Goal: Browse casually

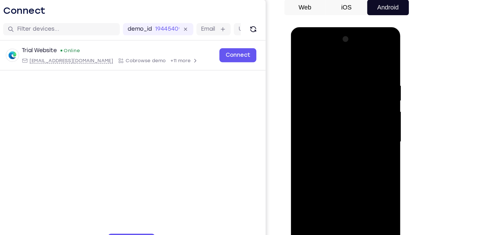
scroll to position [36, 0]
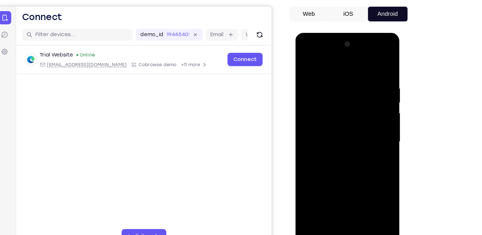
click at [338, 193] on div at bounding box center [336, 117] width 72 height 161
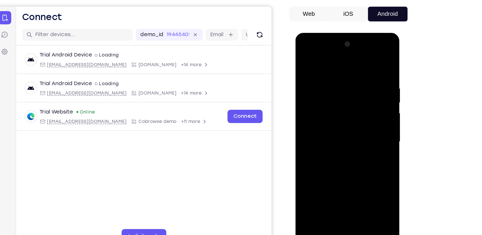
click at [362, 171] on div at bounding box center [336, 117] width 72 height 161
click at [324, 65] on div at bounding box center [336, 117] width 72 height 161
click at [361, 115] on div at bounding box center [336, 117] width 72 height 161
click at [342, 183] on div at bounding box center [336, 117] width 72 height 161
click at [319, 113] on div at bounding box center [336, 117] width 72 height 161
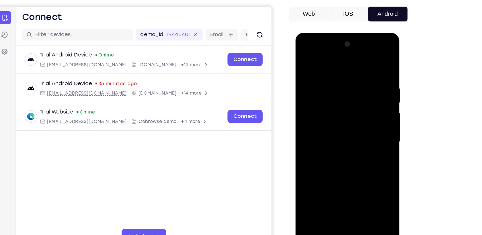
click at [315, 108] on div at bounding box center [336, 117] width 72 height 161
click at [314, 115] on div at bounding box center [336, 117] width 72 height 161
click at [337, 138] on div at bounding box center [336, 117] width 72 height 161
click at [335, 133] on div at bounding box center [336, 117] width 72 height 161
drag, startPoint x: 318, startPoint y: 60, endPoint x: 370, endPoint y: 59, distance: 51.4
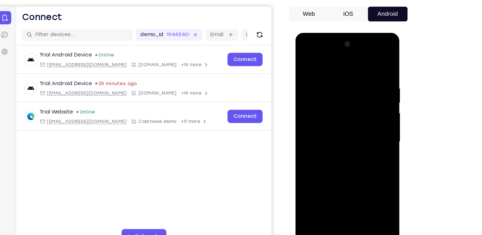
click at [370, 59] on div at bounding box center [336, 117] width 72 height 161
click at [333, 139] on div at bounding box center [336, 117] width 72 height 161
click at [352, 185] on div at bounding box center [336, 117] width 72 height 161
click at [338, 147] on div at bounding box center [336, 117] width 72 height 161
click at [333, 108] on div at bounding box center [336, 117] width 72 height 161
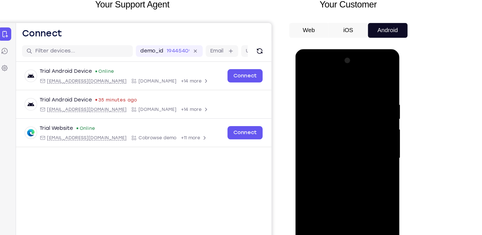
drag, startPoint x: 348, startPoint y: 125, endPoint x: 363, endPoint y: 90, distance: 37.6
click at [363, 90] on div at bounding box center [336, 133] width 72 height 161
click at [369, 189] on div at bounding box center [336, 133] width 72 height 161
click at [362, 147] on div at bounding box center [336, 133] width 72 height 161
click at [304, 74] on div at bounding box center [336, 133] width 72 height 161
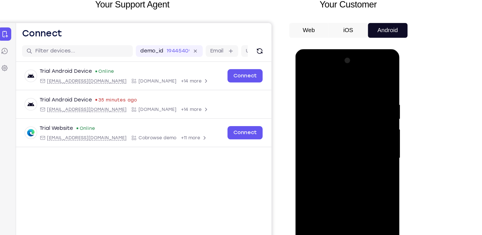
click at [336, 138] on div at bounding box center [336, 133] width 72 height 161
click at [368, 186] on div at bounding box center [336, 133] width 72 height 161
click at [306, 77] on div at bounding box center [336, 133] width 72 height 161
click at [323, 127] on div at bounding box center [336, 133] width 72 height 161
click at [333, 138] on div at bounding box center [336, 133] width 72 height 161
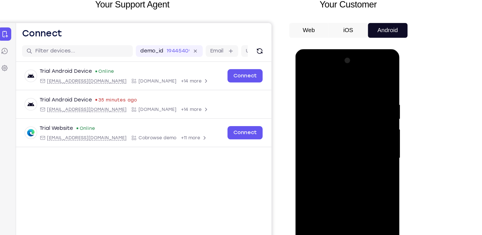
click at [352, 139] on div at bounding box center [336, 133] width 72 height 161
click at [367, 137] on div at bounding box center [336, 133] width 72 height 161
click at [303, 79] on div at bounding box center [336, 133] width 72 height 161
click at [312, 95] on div at bounding box center [336, 133] width 72 height 161
click at [354, 140] on div at bounding box center [336, 133] width 72 height 161
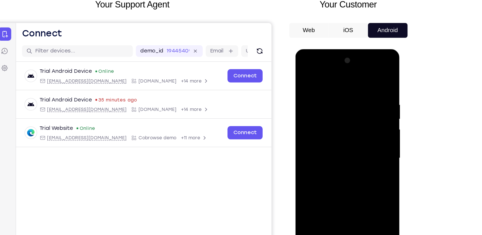
click at [305, 77] on div at bounding box center [336, 133] width 72 height 161
click at [311, 94] on div at bounding box center [336, 133] width 72 height 161
click at [311, 201] on div at bounding box center [336, 133] width 72 height 161
drag, startPoint x: 328, startPoint y: 164, endPoint x: 333, endPoint y: 117, distance: 47.3
click at [333, 117] on div at bounding box center [336, 133] width 72 height 161
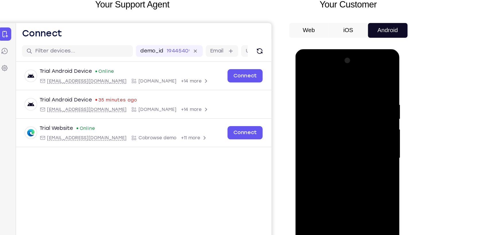
drag, startPoint x: 326, startPoint y: 176, endPoint x: 329, endPoint y: 153, distance: 23.8
click at [329, 153] on div at bounding box center [336, 133] width 72 height 161
drag, startPoint x: 329, startPoint y: 153, endPoint x: 333, endPoint y: 115, distance: 37.8
click at [333, 115] on div at bounding box center [336, 133] width 72 height 161
drag, startPoint x: 328, startPoint y: 147, endPoint x: 339, endPoint y: 106, distance: 41.8
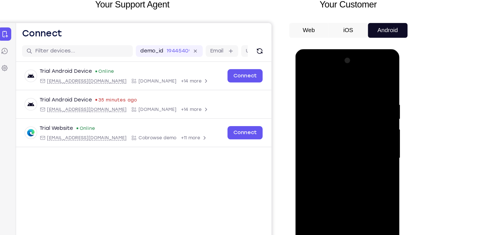
click at [339, 106] on div at bounding box center [336, 133] width 72 height 161
drag, startPoint x: 325, startPoint y: 151, endPoint x: 337, endPoint y: 112, distance: 40.9
click at [337, 112] on div at bounding box center [336, 133] width 72 height 161
drag, startPoint x: 330, startPoint y: 151, endPoint x: 340, endPoint y: 105, distance: 46.7
click at [340, 105] on div at bounding box center [336, 133] width 72 height 161
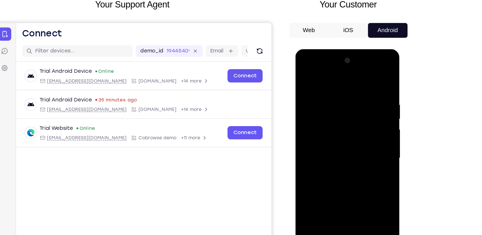
click at [310, 96] on div at bounding box center [336, 133] width 72 height 161
click at [366, 80] on div at bounding box center [336, 133] width 72 height 161
click at [330, 90] on div at bounding box center [336, 133] width 72 height 161
click at [366, 96] on div at bounding box center [336, 133] width 72 height 161
click at [311, 133] on div at bounding box center [336, 133] width 72 height 161
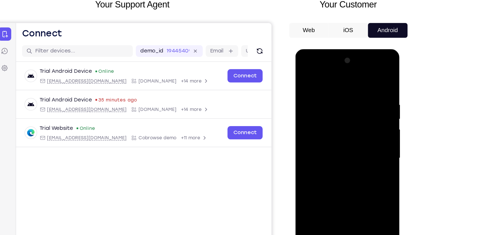
click at [340, 98] on div at bounding box center [336, 133] width 72 height 161
click at [340, 90] on div at bounding box center [336, 133] width 72 height 161
click at [304, 75] on div at bounding box center [336, 133] width 72 height 161
click at [363, 87] on div at bounding box center [336, 133] width 72 height 161
click at [343, 123] on div at bounding box center [336, 133] width 72 height 161
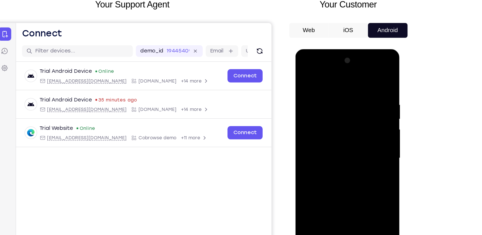
click at [338, 126] on div at bounding box center [336, 133] width 72 height 161
click at [304, 74] on div at bounding box center [336, 133] width 72 height 161
click at [330, 93] on div at bounding box center [336, 133] width 72 height 161
drag, startPoint x: 316, startPoint y: 122, endPoint x: 393, endPoint y: 115, distance: 76.6
click at [377, 115] on html "Online web based iOS Simulators and Android Emulators. Run iPhone, iPad, Mobile…" at bounding box center [337, 135] width 82 height 172
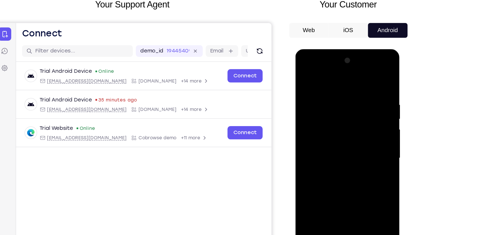
click at [324, 125] on div at bounding box center [336, 133] width 72 height 161
click at [335, 120] on div at bounding box center [336, 133] width 72 height 161
click at [339, 124] on div at bounding box center [336, 133] width 72 height 161
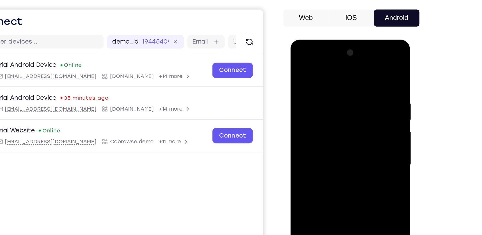
click at [300, 69] on div at bounding box center [331, 124] width 72 height 161
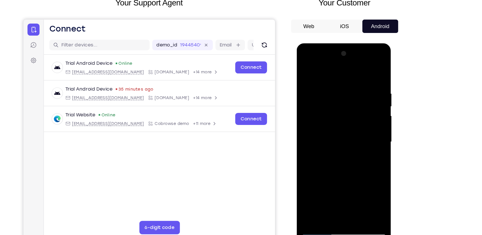
click at [366, 73] on div at bounding box center [337, 127] width 72 height 161
click at [314, 196] on div at bounding box center [337, 127] width 72 height 161
drag, startPoint x: 335, startPoint y: 72, endPoint x: 346, endPoint y: 135, distance: 63.8
click at [346, 135] on div at bounding box center [337, 127] width 72 height 161
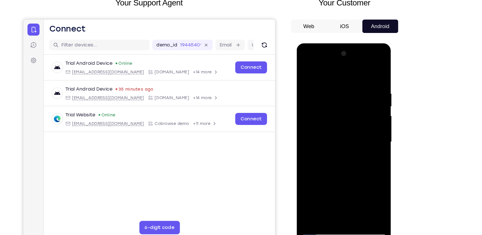
click at [354, 194] on div at bounding box center [337, 127] width 72 height 161
click at [347, 126] on div at bounding box center [337, 127] width 72 height 161
click at [323, 69] on div at bounding box center [337, 127] width 72 height 161
click at [311, 86] on div at bounding box center [337, 127] width 72 height 161
click at [360, 109] on div at bounding box center [337, 127] width 72 height 161
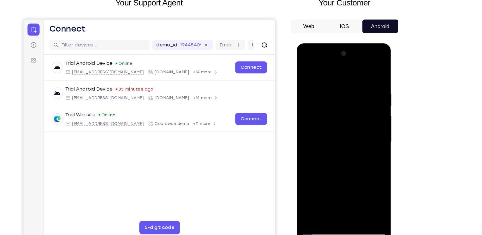
click at [360, 109] on div at bounding box center [337, 127] width 72 height 161
click at [367, 75] on div at bounding box center [337, 127] width 72 height 161
click at [308, 71] on div at bounding box center [337, 127] width 72 height 161
click at [306, 69] on div at bounding box center [337, 127] width 72 height 161
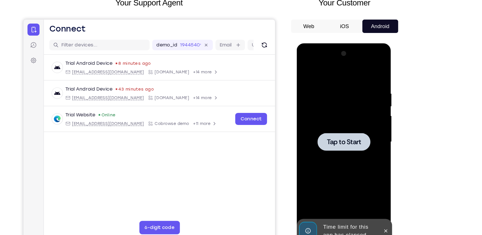
click at [337, 134] on div at bounding box center [337, 127] width 45 height 15
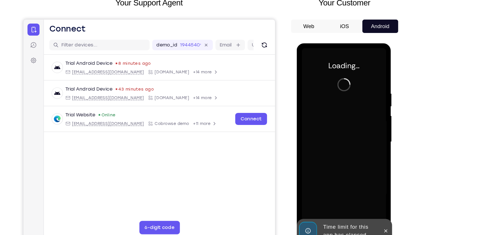
click at [369, 205] on div "Time limit for this app has elapsed" at bounding box center [333, 204] width 71 height 21
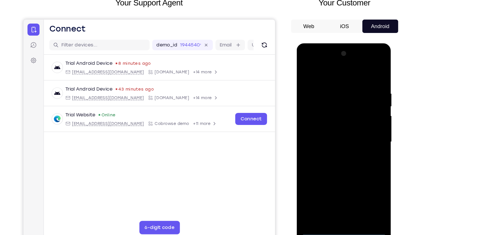
click at [337, 203] on div at bounding box center [337, 127] width 72 height 161
click at [366, 176] on div at bounding box center [337, 127] width 72 height 161
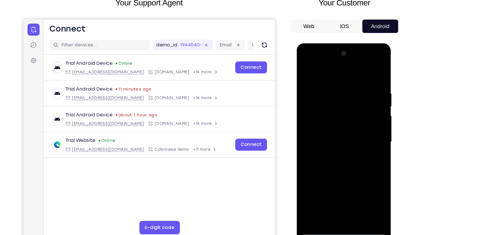
click at [316, 74] on div at bounding box center [337, 127] width 72 height 161
click at [359, 128] on div at bounding box center [337, 127] width 72 height 161
click at [331, 137] on div at bounding box center [337, 127] width 72 height 161
click at [346, 120] on div at bounding box center [337, 127] width 72 height 161
click at [316, 105] on div at bounding box center [337, 127] width 72 height 161
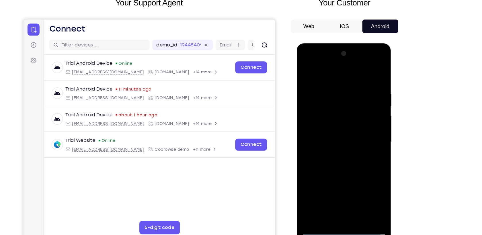
click at [322, 118] on div at bounding box center [337, 127] width 72 height 161
click at [330, 128] on div at bounding box center [337, 127] width 72 height 161
click at [334, 149] on div at bounding box center [337, 127] width 72 height 161
click at [333, 143] on div at bounding box center [337, 127] width 72 height 161
drag, startPoint x: 311, startPoint y: 71, endPoint x: 350, endPoint y: 71, distance: 39.3
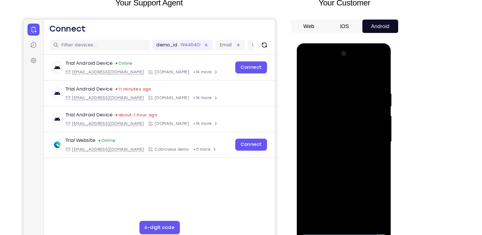
click at [347, 71] on div at bounding box center [337, 127] width 72 height 161
click at [345, 153] on div at bounding box center [337, 127] width 72 height 161
click at [350, 197] on div at bounding box center [337, 127] width 72 height 161
click at [348, 161] on div at bounding box center [337, 127] width 72 height 161
click at [336, 119] on div at bounding box center [337, 127] width 72 height 161
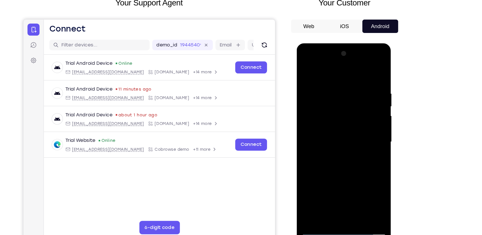
click at [334, 181] on div at bounding box center [337, 127] width 72 height 161
click at [344, 181] on div at bounding box center [337, 127] width 72 height 161
click at [325, 140] on div at bounding box center [337, 127] width 72 height 161
click at [306, 71] on div at bounding box center [337, 127] width 72 height 161
click at [327, 119] on div at bounding box center [337, 127] width 72 height 161
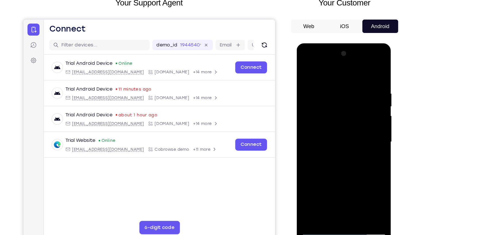
click at [305, 69] on div at bounding box center [337, 127] width 72 height 161
click at [307, 72] on div at bounding box center [337, 127] width 72 height 161
click at [314, 79] on div at bounding box center [337, 127] width 72 height 161
click at [366, 75] on div at bounding box center [337, 127] width 72 height 161
drag, startPoint x: 369, startPoint y: 85, endPoint x: 327, endPoint y: 85, distance: 42.2
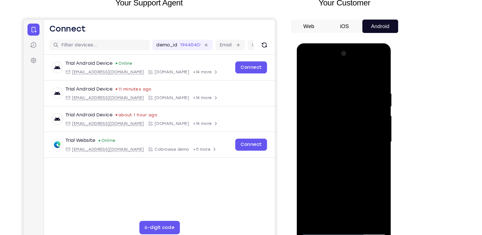
click at [327, 85] on div at bounding box center [337, 127] width 72 height 161
click at [324, 83] on div at bounding box center [337, 127] width 72 height 161
click at [368, 72] on div at bounding box center [337, 127] width 72 height 161
click at [365, 198] on div at bounding box center [337, 127] width 72 height 161
click at [311, 193] on div at bounding box center [337, 127] width 72 height 161
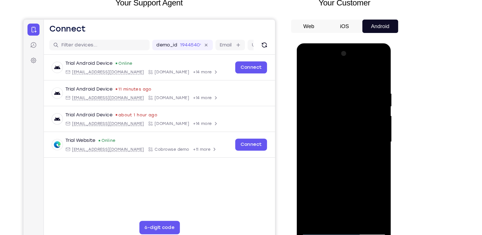
click at [362, 196] on div at bounding box center [337, 127] width 72 height 161
click at [309, 121] on div at bounding box center [337, 127] width 72 height 161
click at [355, 121] on div at bounding box center [337, 127] width 72 height 161
click at [361, 123] on div at bounding box center [337, 127] width 72 height 161
click at [313, 182] on div at bounding box center [337, 127] width 72 height 161
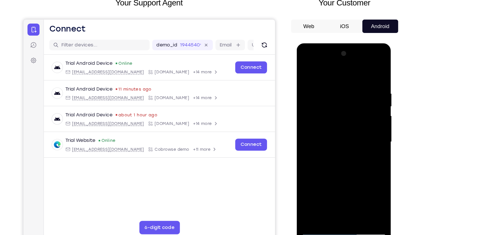
click at [313, 93] on div at bounding box center [337, 127] width 72 height 161
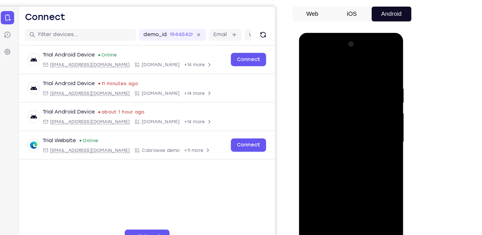
click at [372, 44] on div at bounding box center [340, 117] width 72 height 161
click at [316, 184] on div at bounding box center [340, 117] width 72 height 161
click at [357, 181] on div at bounding box center [340, 117] width 72 height 161
click at [352, 105] on div at bounding box center [340, 117] width 72 height 161
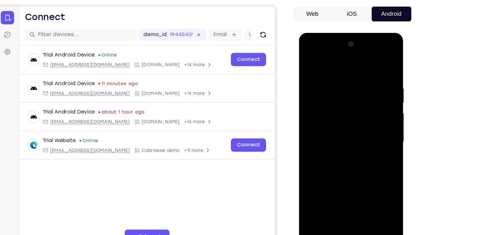
click at [307, 63] on div at bounding box center [340, 117] width 72 height 161
click at [309, 60] on div at bounding box center [340, 117] width 72 height 161
click at [313, 188] on div at bounding box center [340, 117] width 72 height 161
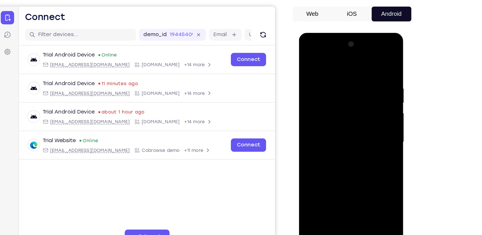
click at [333, 69] on div at bounding box center [340, 117] width 72 height 161
click at [370, 66] on div at bounding box center [340, 117] width 72 height 161
click at [342, 73] on div at bounding box center [340, 117] width 72 height 161
click at [368, 86] on div at bounding box center [340, 117] width 72 height 161
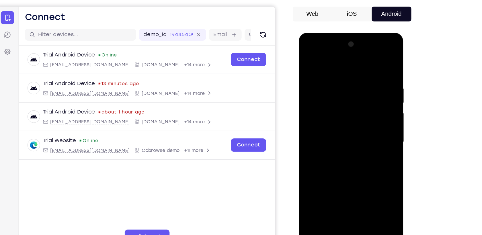
click at [318, 127] on div at bounding box center [340, 117] width 72 height 161
click at [361, 131] on div at bounding box center [340, 117] width 72 height 161
click at [366, 115] on div at bounding box center [340, 117] width 72 height 161
click at [366, 75] on div at bounding box center [340, 117] width 72 height 161
click at [313, 94] on div at bounding box center [340, 117] width 72 height 161
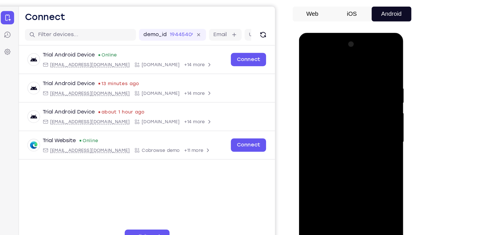
click at [368, 63] on div at bounding box center [340, 117] width 72 height 161
drag, startPoint x: 344, startPoint y: 80, endPoint x: 350, endPoint y: 154, distance: 74.3
click at [350, 154] on div at bounding box center [340, 117] width 72 height 161
click at [366, 182] on div at bounding box center [340, 117] width 72 height 161
click at [350, 187] on div at bounding box center [340, 117] width 72 height 161
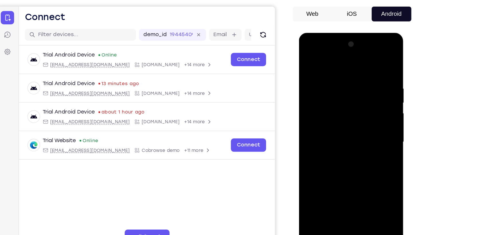
click at [332, 110] on div at bounding box center [340, 117] width 72 height 161
click at [311, 59] on div at bounding box center [340, 117] width 72 height 161
click at [312, 59] on div at bounding box center [340, 117] width 72 height 161
click at [346, 160] on div at bounding box center [340, 117] width 72 height 161
click at [354, 184] on div at bounding box center [340, 117] width 72 height 161
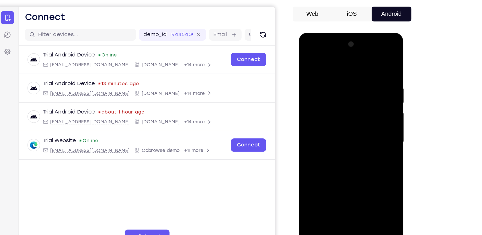
click at [345, 106] on div at bounding box center [340, 117] width 72 height 161
click at [307, 60] on div at bounding box center [340, 117] width 72 height 161
click at [311, 60] on div at bounding box center [340, 117] width 72 height 161
drag, startPoint x: 345, startPoint y: 64, endPoint x: 335, endPoint y: 181, distance: 116.9
click at [335, 181] on div at bounding box center [340, 117] width 72 height 161
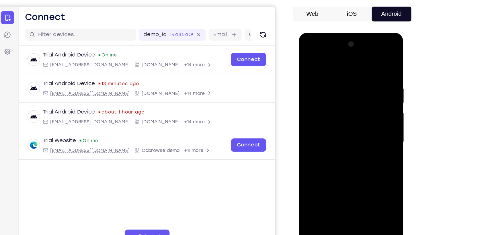
drag, startPoint x: 340, startPoint y: 59, endPoint x: 338, endPoint y: 161, distance: 102.2
click at [338, 161] on div at bounding box center [340, 117] width 72 height 161
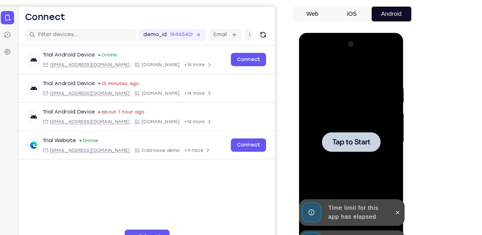
click at [378, 195] on icon at bounding box center [375, 195] width 5 height 5
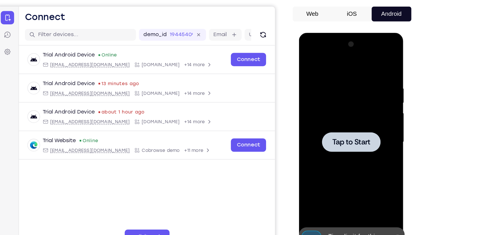
click at [377, 194] on icon at bounding box center [376, 193] width 3 height 3
click at [336, 138] on div at bounding box center [340, 117] width 72 height 161
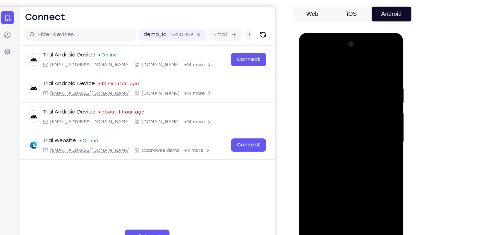
click at [342, 191] on div at bounding box center [340, 117] width 72 height 161
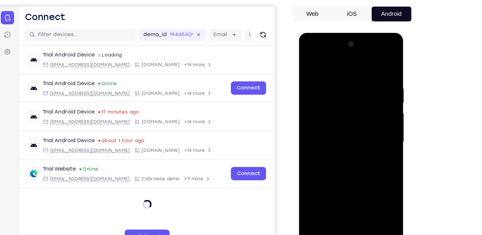
click at [338, 197] on div at bounding box center [339, 118] width 81 height 171
click at [340, 196] on div at bounding box center [340, 117] width 72 height 161
click at [365, 165] on div at bounding box center [340, 117] width 72 height 161
click at [318, 58] on div at bounding box center [340, 117] width 72 height 161
click at [343, 88] on div at bounding box center [340, 117] width 72 height 161
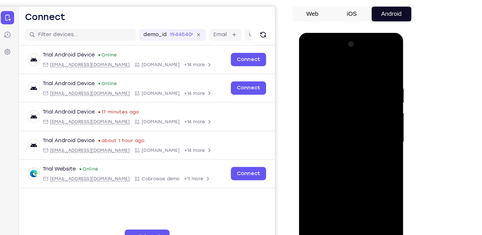
click at [365, 86] on div at bounding box center [340, 117] width 72 height 161
click at [364, 116] on div at bounding box center [340, 117] width 72 height 161
click at [337, 129] on div at bounding box center [340, 117] width 72 height 161
click at [327, 109] on div at bounding box center [340, 117] width 72 height 161
click at [324, 108] on div at bounding box center [340, 117] width 72 height 161
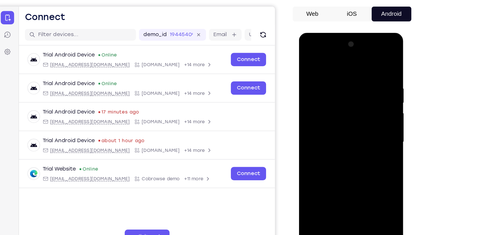
click at [321, 115] on div at bounding box center [340, 117] width 72 height 161
click at [341, 135] on div at bounding box center [340, 117] width 72 height 161
click at [354, 131] on div at bounding box center [340, 117] width 72 height 161
click at [366, 126] on div at bounding box center [340, 117] width 72 height 161
click at [345, 115] on div at bounding box center [340, 117] width 72 height 161
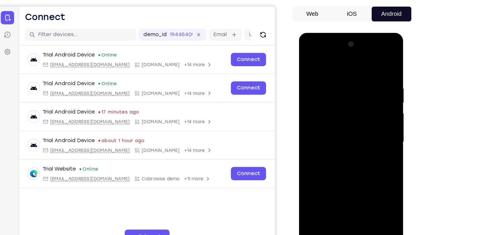
click at [340, 139] on div at bounding box center [340, 117] width 72 height 161
click at [352, 185] on div at bounding box center [340, 117] width 72 height 161
click at [339, 143] on div at bounding box center [340, 117] width 72 height 161
click at [341, 105] on div at bounding box center [340, 117] width 72 height 161
click at [309, 59] on div at bounding box center [340, 117] width 72 height 161
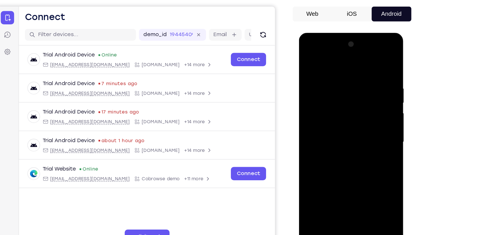
click at [328, 111] on div at bounding box center [340, 117] width 72 height 161
drag, startPoint x: 328, startPoint y: 111, endPoint x: 333, endPoint y: 145, distance: 34.4
click at [333, 145] on div at bounding box center [340, 117] width 72 height 161
click at [309, 60] on div at bounding box center [340, 117] width 72 height 161
click at [335, 126] on div at bounding box center [340, 117] width 72 height 161
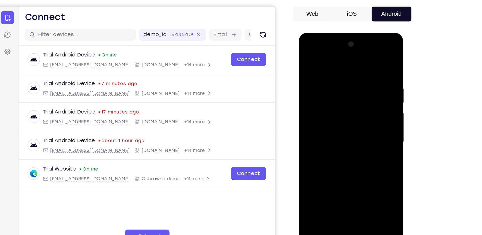
click at [339, 183] on div at bounding box center [340, 117] width 72 height 161
click at [323, 80] on div at bounding box center [340, 117] width 72 height 161
click at [329, 132] on div at bounding box center [340, 117] width 72 height 161
click at [329, 184] on div at bounding box center [340, 117] width 72 height 161
click at [307, 60] on div at bounding box center [340, 117] width 72 height 161
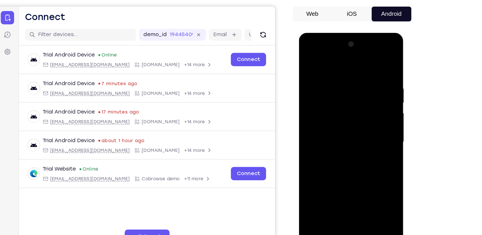
click at [339, 121] on div at bounding box center [340, 117] width 72 height 161
click at [307, 61] on div at bounding box center [340, 117] width 72 height 161
drag, startPoint x: 344, startPoint y: 177, endPoint x: 347, endPoint y: 91, distance: 86.4
click at [347, 91] on div at bounding box center [340, 117] width 72 height 161
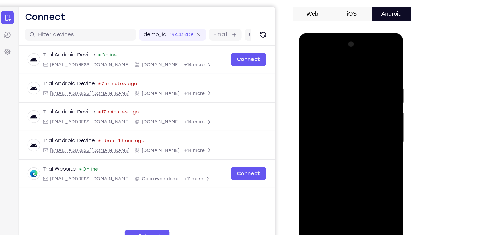
drag, startPoint x: 342, startPoint y: 158, endPoint x: 346, endPoint y: 110, distance: 48.7
click at [346, 110] on div at bounding box center [340, 117] width 72 height 161
drag, startPoint x: 339, startPoint y: 151, endPoint x: 351, endPoint y: 86, distance: 65.7
click at [351, 86] on div at bounding box center [340, 117] width 72 height 161
drag, startPoint x: 344, startPoint y: 162, endPoint x: 359, endPoint y: 92, distance: 72.2
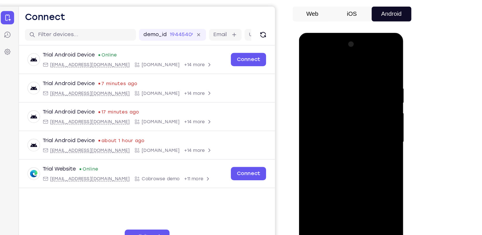
click at [359, 92] on div at bounding box center [340, 117] width 72 height 161
drag, startPoint x: 345, startPoint y: 165, endPoint x: 355, endPoint y: 86, distance: 79.6
click at [355, 86] on div at bounding box center [340, 117] width 72 height 161
drag, startPoint x: 348, startPoint y: 145, endPoint x: 352, endPoint y: 121, distance: 24.0
click at [352, 121] on div at bounding box center [340, 117] width 72 height 161
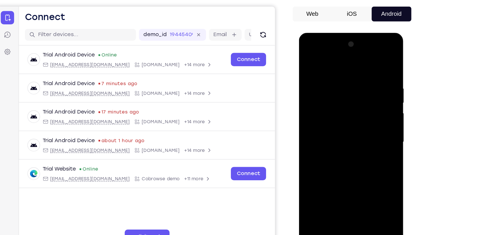
drag, startPoint x: 346, startPoint y: 147, endPoint x: 350, endPoint y: 120, distance: 27.8
click at [350, 120] on div at bounding box center [340, 117] width 72 height 161
drag, startPoint x: 348, startPoint y: 150, endPoint x: 360, endPoint y: 92, distance: 59.7
click at [360, 92] on div at bounding box center [340, 117] width 72 height 161
drag, startPoint x: 354, startPoint y: 147, endPoint x: 364, endPoint y: 84, distance: 64.2
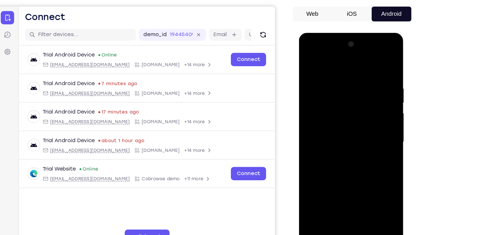
click at [364, 84] on div at bounding box center [340, 117] width 72 height 161
drag, startPoint x: 353, startPoint y: 137, endPoint x: 366, endPoint y: 75, distance: 62.4
click at [366, 75] on div at bounding box center [340, 117] width 72 height 161
drag, startPoint x: 356, startPoint y: 145, endPoint x: 366, endPoint y: 84, distance: 61.9
click at [366, 84] on div at bounding box center [340, 117] width 72 height 161
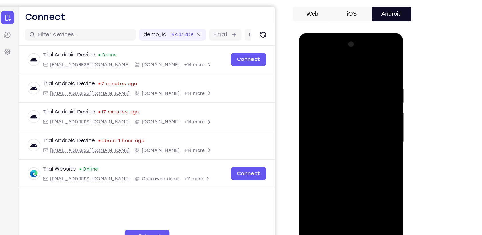
drag, startPoint x: 361, startPoint y: 159, endPoint x: 367, endPoint y: 84, distance: 75.7
click at [367, 84] on div at bounding box center [340, 117] width 72 height 161
drag, startPoint x: 358, startPoint y: 172, endPoint x: 362, endPoint y: 103, distance: 68.7
click at [362, 103] on div at bounding box center [340, 117] width 72 height 161
drag, startPoint x: 357, startPoint y: 170, endPoint x: 365, endPoint y: 79, distance: 91.6
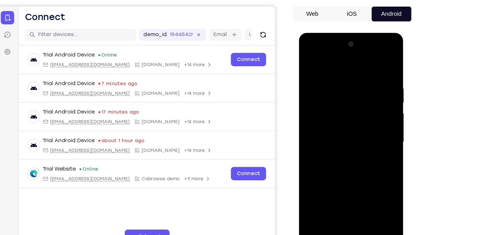
click at [365, 79] on div at bounding box center [340, 117] width 72 height 161
drag, startPoint x: 355, startPoint y: 171, endPoint x: 355, endPoint y: 57, distance: 113.4
click at [355, 57] on div at bounding box center [340, 117] width 72 height 161
click at [313, 187] on div at bounding box center [340, 117] width 72 height 161
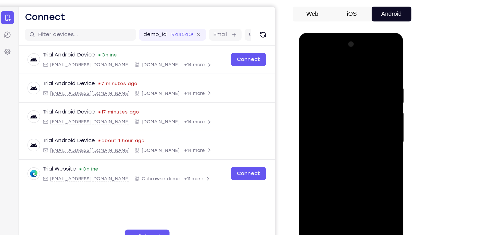
click at [313, 187] on div at bounding box center [340, 117] width 72 height 161
drag, startPoint x: 339, startPoint y: 63, endPoint x: 330, endPoint y: 179, distance: 116.6
click at [330, 179] on div at bounding box center [340, 117] width 72 height 161
drag, startPoint x: 344, startPoint y: 170, endPoint x: 351, endPoint y: 71, distance: 99.0
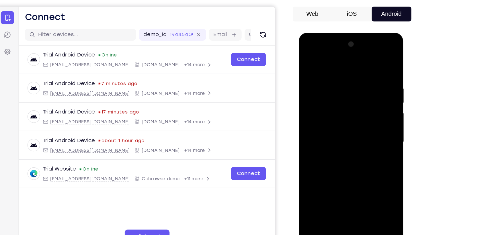
click at [351, 71] on div at bounding box center [340, 117] width 72 height 161
drag, startPoint x: 346, startPoint y: 165, endPoint x: 357, endPoint y: 63, distance: 102.7
click at [357, 63] on div at bounding box center [340, 117] width 72 height 161
drag, startPoint x: 348, startPoint y: 162, endPoint x: 361, endPoint y: 61, distance: 101.7
click at [361, 61] on div at bounding box center [340, 117] width 72 height 161
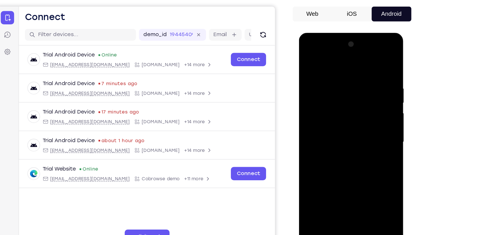
drag, startPoint x: 346, startPoint y: 162, endPoint x: 357, endPoint y: 64, distance: 98.8
click at [357, 64] on div at bounding box center [340, 117] width 72 height 161
drag, startPoint x: 353, startPoint y: 156, endPoint x: 352, endPoint y: 146, distance: 9.8
click at [352, 146] on div at bounding box center [340, 117] width 72 height 161
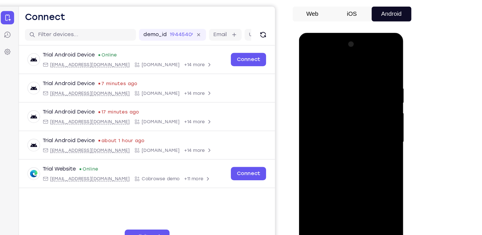
drag, startPoint x: 345, startPoint y: 160, endPoint x: 352, endPoint y: 83, distance: 77.2
click at [352, 83] on div at bounding box center [340, 117] width 72 height 161
drag, startPoint x: 350, startPoint y: 154, endPoint x: 357, endPoint y: 55, distance: 99.8
click at [357, 55] on div at bounding box center [340, 117] width 72 height 161
drag, startPoint x: 347, startPoint y: 164, endPoint x: 351, endPoint y: 88, distance: 76.4
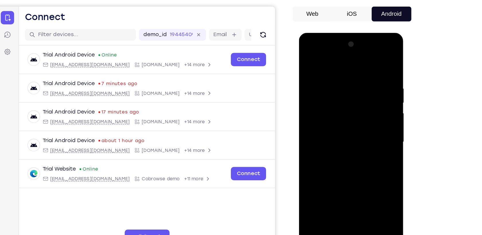
click at [350, 88] on div at bounding box center [340, 117] width 72 height 161
click at [355, 186] on div at bounding box center [340, 117] width 72 height 161
click at [311, 62] on div at bounding box center [340, 117] width 72 height 161
click at [367, 186] on div at bounding box center [340, 117] width 72 height 161
drag, startPoint x: 349, startPoint y: 93, endPoint x: 351, endPoint y: 189, distance: 96.2
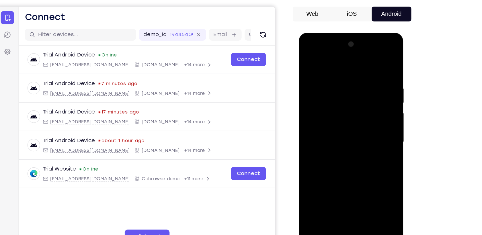
click at [351, 189] on div at bounding box center [340, 117] width 72 height 161
click at [311, 184] on div at bounding box center [340, 117] width 72 height 161
click at [354, 185] on div at bounding box center [340, 117] width 72 height 161
click at [352, 113] on div at bounding box center [340, 117] width 72 height 161
click at [328, 175] on div at bounding box center [340, 117] width 72 height 161
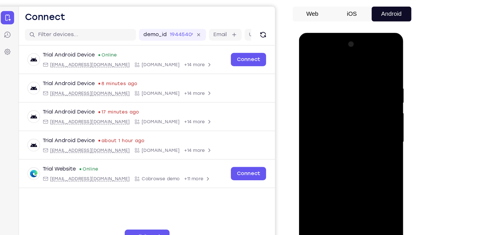
click at [340, 172] on div at bounding box center [340, 117] width 72 height 161
click at [330, 129] on div at bounding box center [340, 117] width 72 height 161
click at [318, 182] on div at bounding box center [340, 117] width 72 height 161
click at [309, 65] on div at bounding box center [340, 117] width 72 height 161
click at [309, 63] on div at bounding box center [340, 117] width 72 height 161
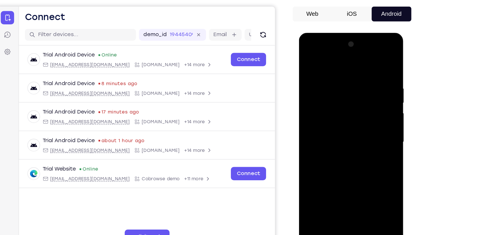
click at [310, 57] on div at bounding box center [340, 117] width 72 height 161
click at [356, 184] on div at bounding box center [340, 117] width 72 height 161
click at [323, 105] on div at bounding box center [340, 117] width 72 height 161
click at [309, 58] on div at bounding box center [340, 117] width 72 height 161
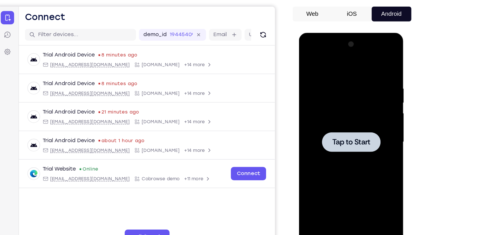
click at [338, 112] on div at bounding box center [339, 117] width 45 height 15
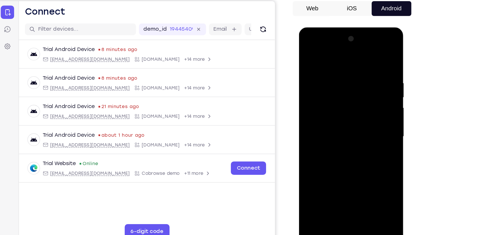
click at [342, 188] on div at bounding box center [340, 112] width 72 height 161
click at [367, 162] on div at bounding box center [340, 112] width 72 height 161
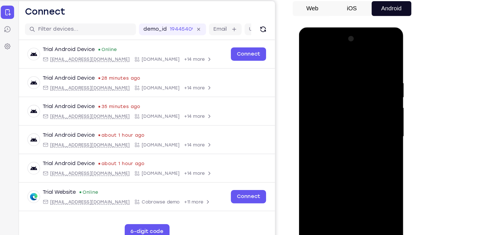
click at [329, 57] on div at bounding box center [340, 112] width 72 height 161
click at [363, 108] on div at bounding box center [340, 112] width 72 height 161
click at [332, 122] on div at bounding box center [340, 112] width 72 height 161
click at [335, 106] on div at bounding box center [340, 112] width 72 height 161
click at [329, 100] on div at bounding box center [340, 112] width 72 height 161
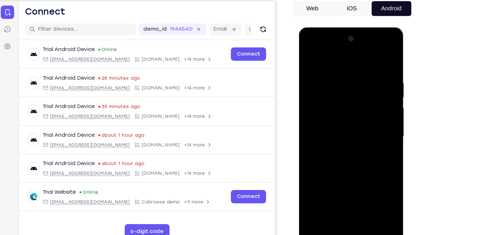
click at [331, 112] on div at bounding box center [340, 112] width 72 height 161
click at [339, 132] on div at bounding box center [340, 112] width 72 height 161
click at [342, 132] on div at bounding box center [340, 112] width 72 height 161
drag, startPoint x: 317, startPoint y: 58, endPoint x: 391, endPoint y: 54, distance: 74.1
click at [381, 54] on html "Online web based iOS Simulators and Android Emulators. Run iPhone, iPad, Mobile…" at bounding box center [340, 113] width 82 height 172
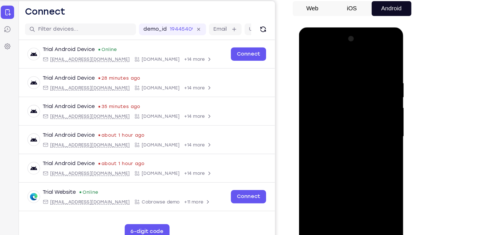
click at [338, 131] on div at bounding box center [340, 112] width 72 height 161
click at [339, 126] on div at bounding box center [340, 112] width 72 height 161
click at [340, 130] on div at bounding box center [340, 112] width 72 height 161
click at [334, 134] on div at bounding box center [340, 112] width 72 height 161
click at [353, 182] on div at bounding box center [340, 112] width 72 height 161
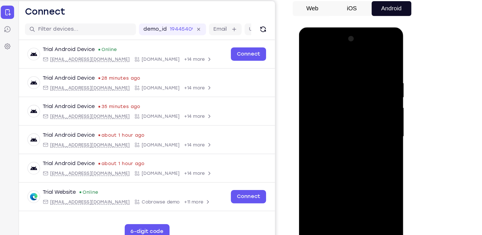
click at [347, 140] on div at bounding box center [340, 112] width 72 height 161
click at [330, 105] on div at bounding box center [340, 112] width 72 height 161
click at [307, 55] on div at bounding box center [340, 112] width 72 height 161
click at [310, 54] on div at bounding box center [340, 112] width 72 height 161
click at [334, 70] on div at bounding box center [340, 112] width 72 height 161
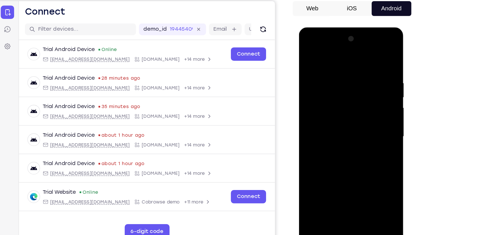
click at [365, 101] on div at bounding box center [340, 112] width 72 height 161
click at [368, 55] on div at bounding box center [340, 112] width 72 height 161
drag, startPoint x: 372, startPoint y: 68, endPoint x: 327, endPoint y: 71, distance: 44.9
click at [327, 71] on div at bounding box center [340, 112] width 72 height 161
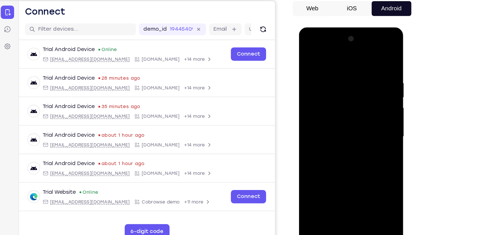
drag, startPoint x: 333, startPoint y: 70, endPoint x: 323, endPoint y: 73, distance: 10.4
click at [323, 73] on div at bounding box center [340, 112] width 72 height 161
drag, startPoint x: 368, startPoint y: 68, endPoint x: 319, endPoint y: 73, distance: 50.0
click at [319, 73] on div at bounding box center [340, 112] width 72 height 161
click at [344, 68] on div at bounding box center [340, 112] width 72 height 161
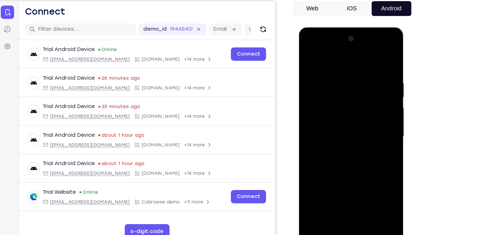
click at [372, 88] on div at bounding box center [340, 112] width 72 height 161
click at [370, 77] on div at bounding box center [340, 112] width 72 height 161
click at [369, 57] on div at bounding box center [340, 112] width 72 height 161
click at [366, 181] on div at bounding box center [340, 112] width 72 height 161
click at [339, 122] on div at bounding box center [340, 112] width 72 height 161
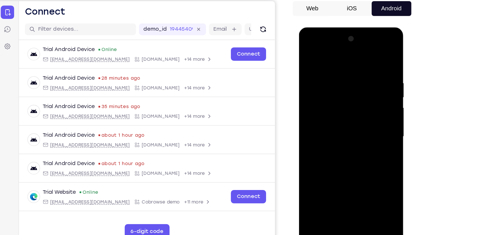
click at [328, 61] on div at bounding box center [340, 112] width 72 height 161
click at [309, 53] on div at bounding box center [340, 112] width 72 height 161
click at [314, 180] on div at bounding box center [340, 112] width 72 height 161
